Goal: Task Accomplishment & Management: Complete application form

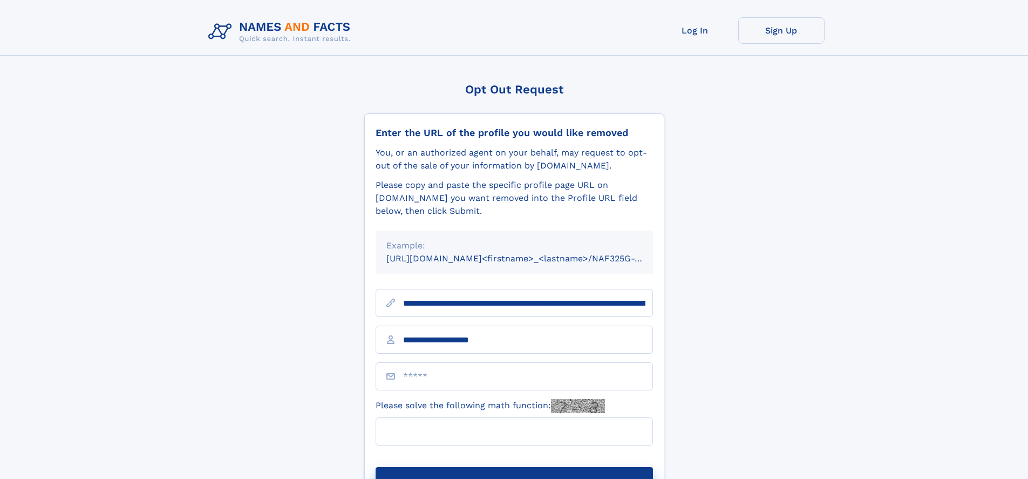
type input "**********"
type input "*"
click at [514, 467] on button "Submit Opt Out Request" at bounding box center [513, 484] width 277 height 35
